Goal: Task Accomplishment & Management: Complete application form

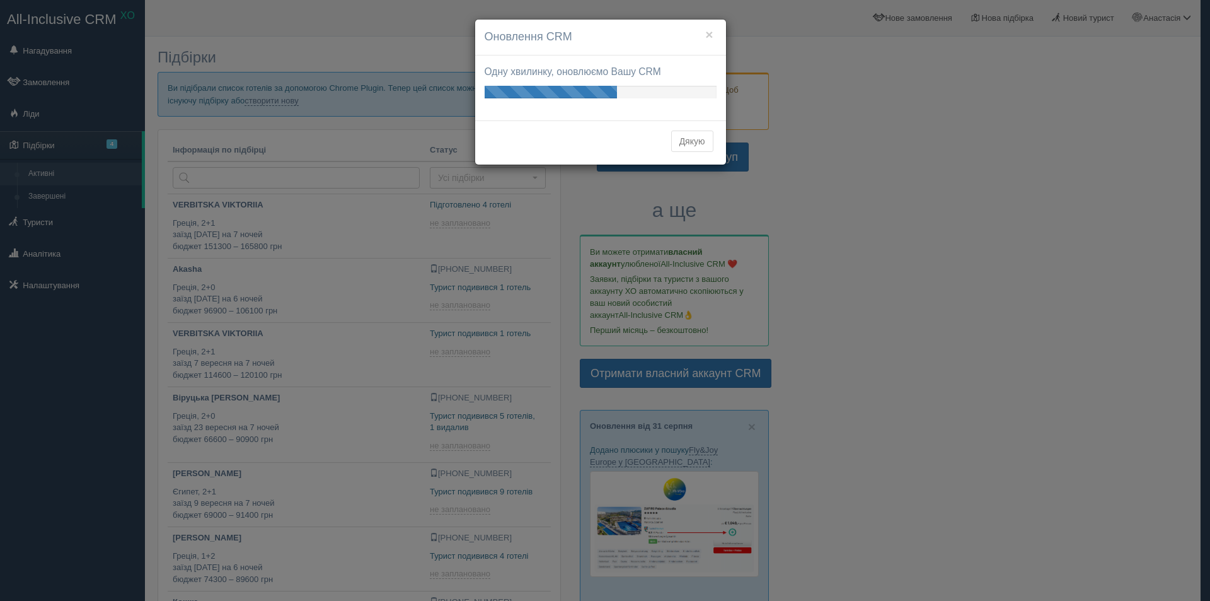
click at [693, 147] on button "Дякую" at bounding box center [692, 140] width 42 height 21
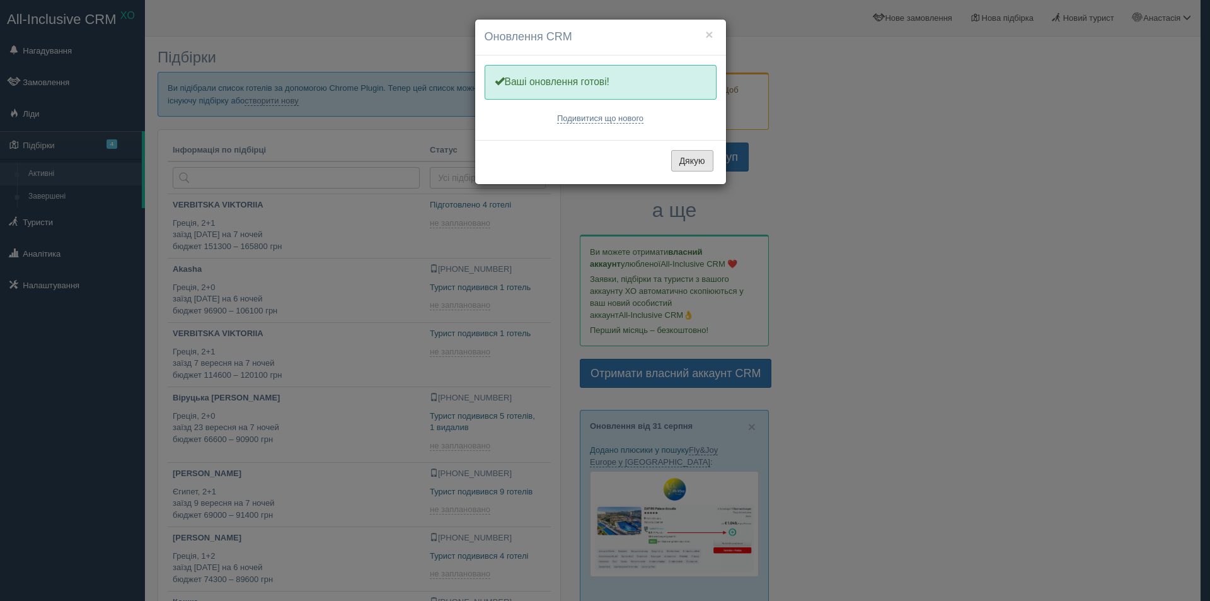
click at [685, 156] on button "Дякую" at bounding box center [692, 160] width 42 height 21
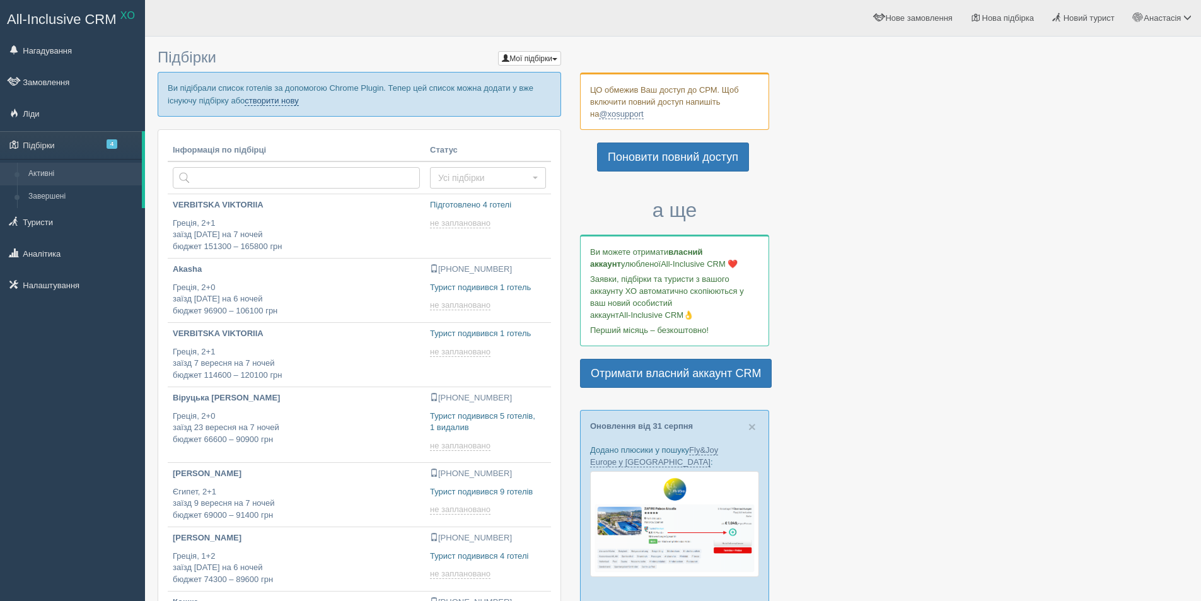
click at [286, 99] on link "створити нову" at bounding box center [272, 101] width 54 height 10
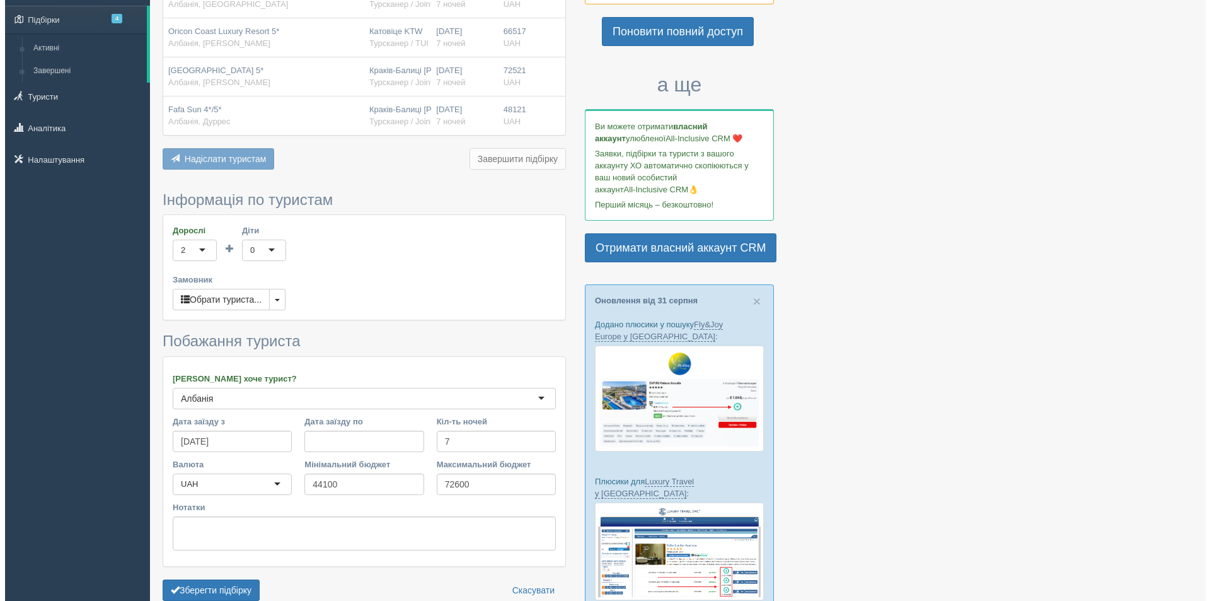
scroll to position [126, 0]
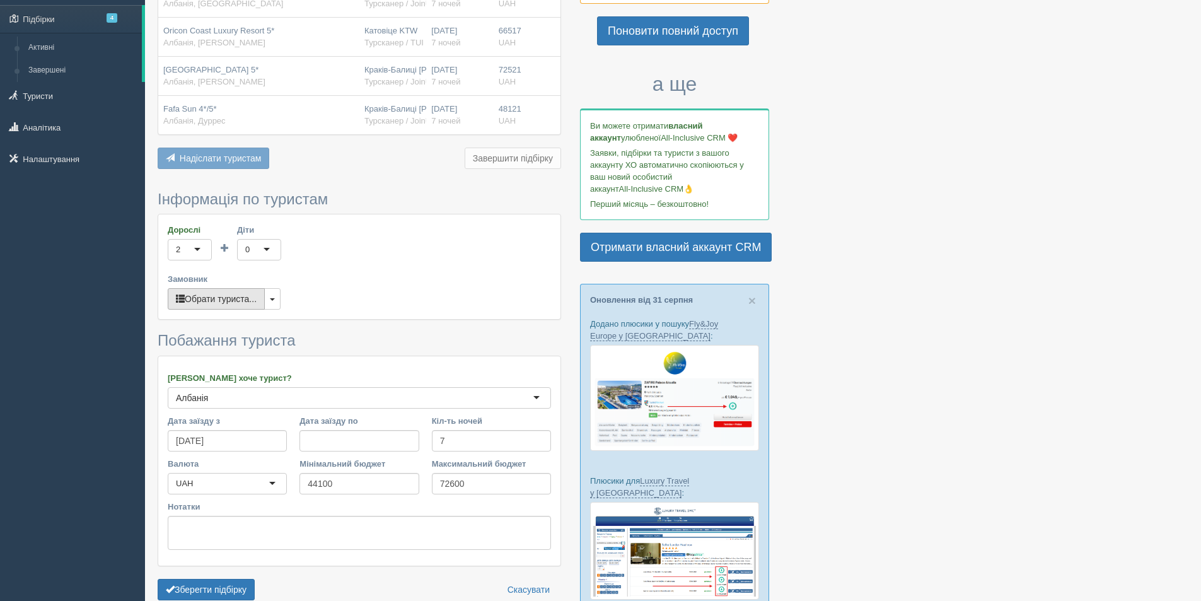
click at [215, 306] on button "Обрати туриста..." at bounding box center [216, 298] width 97 height 21
